Goal: Check status

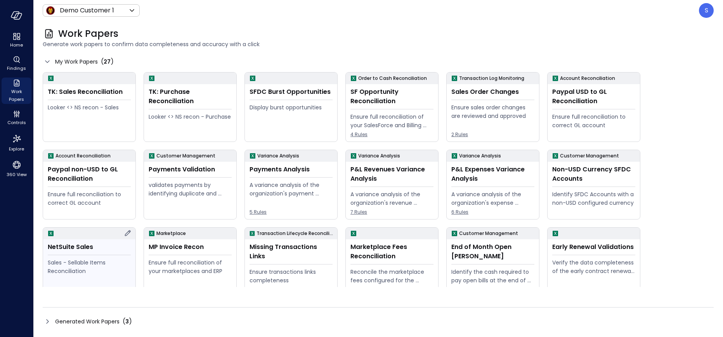
scroll to position [157, 0]
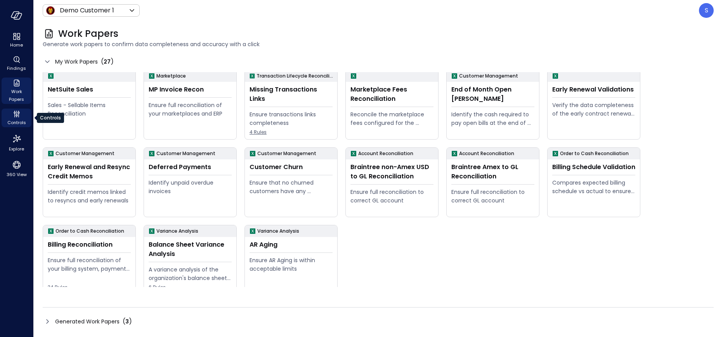
click at [19, 122] on span "Controls" at bounding box center [16, 123] width 19 height 8
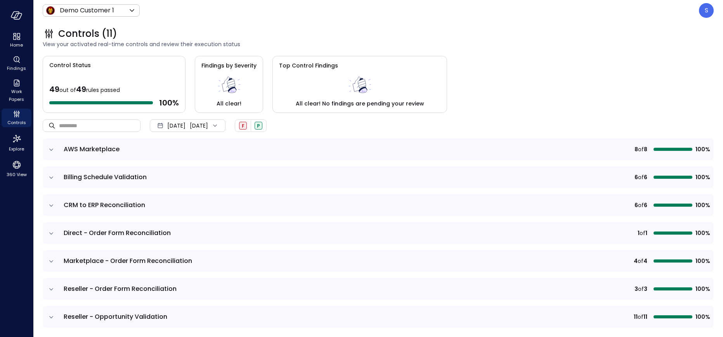
scroll to position [11, 0]
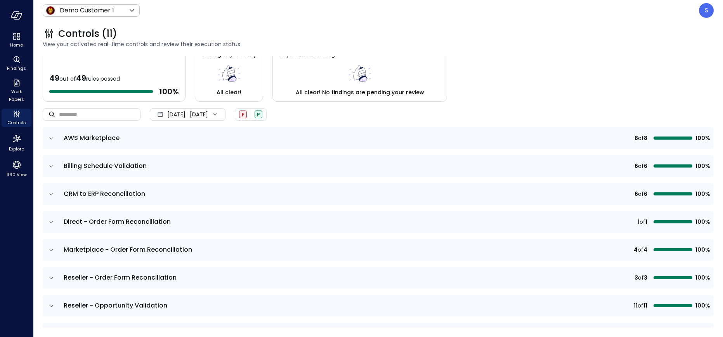
click at [217, 114] on icon at bounding box center [215, 114] width 4 height 2
click at [189, 159] on li "Current Year 2025" at bounding box center [192, 161] width 62 height 13
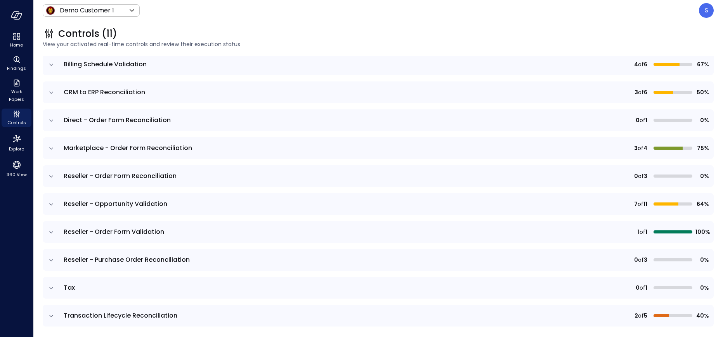
scroll to position [114, 0]
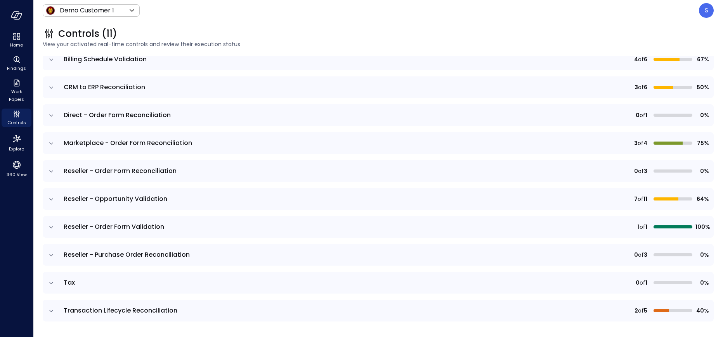
click at [47, 252] on icon "expand row" at bounding box center [51, 255] width 8 height 8
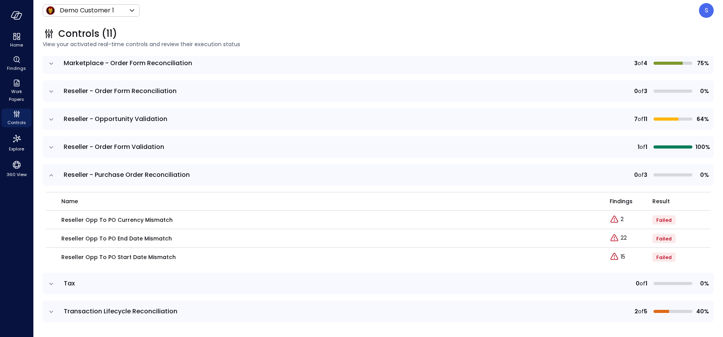
scroll to position [195, 0]
click at [50, 175] on icon "expand row" at bounding box center [51, 175] width 8 height 8
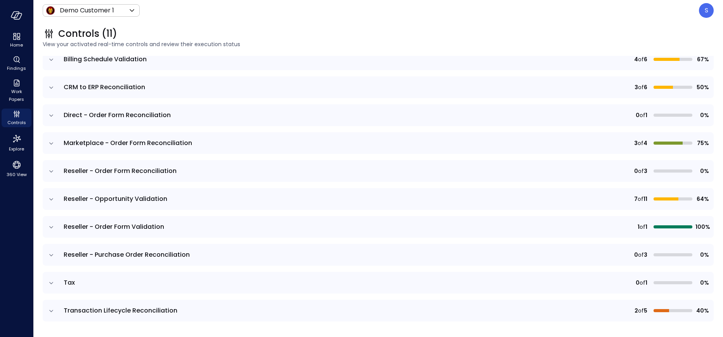
scroll to position [114, 0]
